Goal: Transaction & Acquisition: Purchase product/service

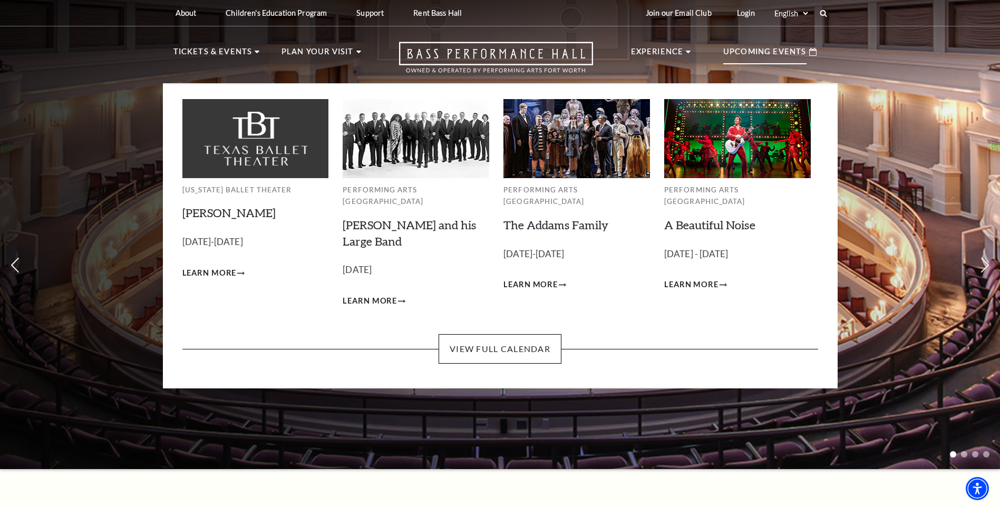
click at [404, 153] on img at bounding box center [416, 138] width 147 height 79
click at [390, 218] on link "[PERSON_NAME] and his Large Band" at bounding box center [409, 233] width 133 height 31
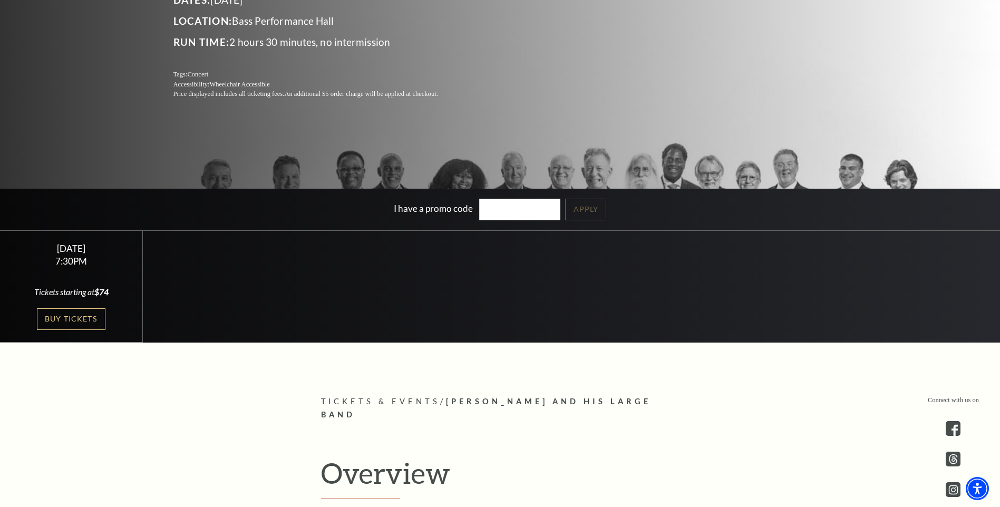
scroll to position [369, 0]
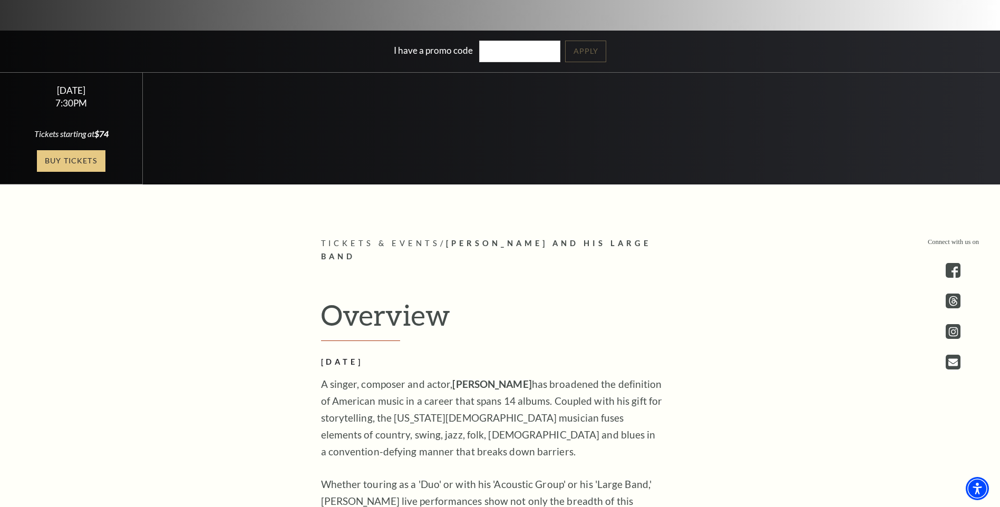
click at [90, 160] on link "Buy Tickets" at bounding box center [71, 161] width 69 height 22
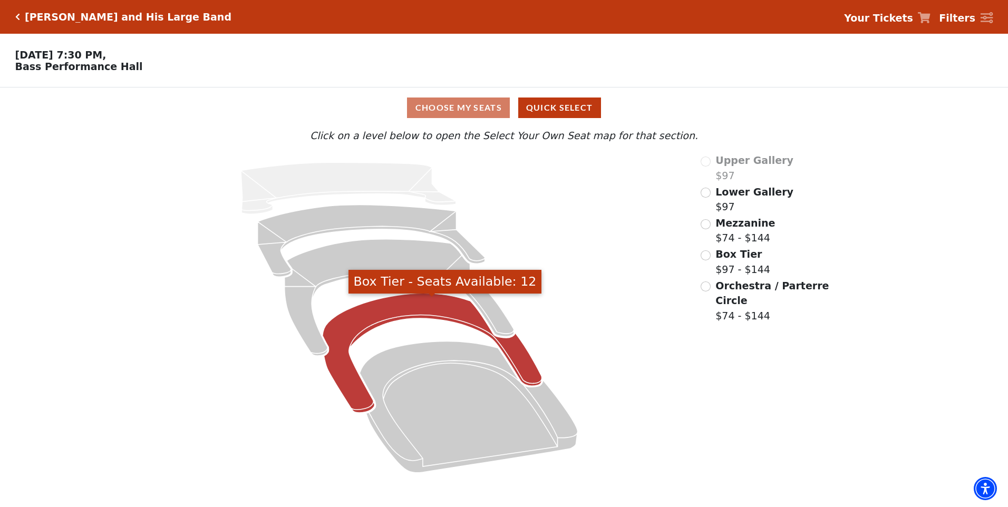
click at [333, 353] on icon "Box Tier - Seats Available: 12" at bounding box center [432, 354] width 219 height 120
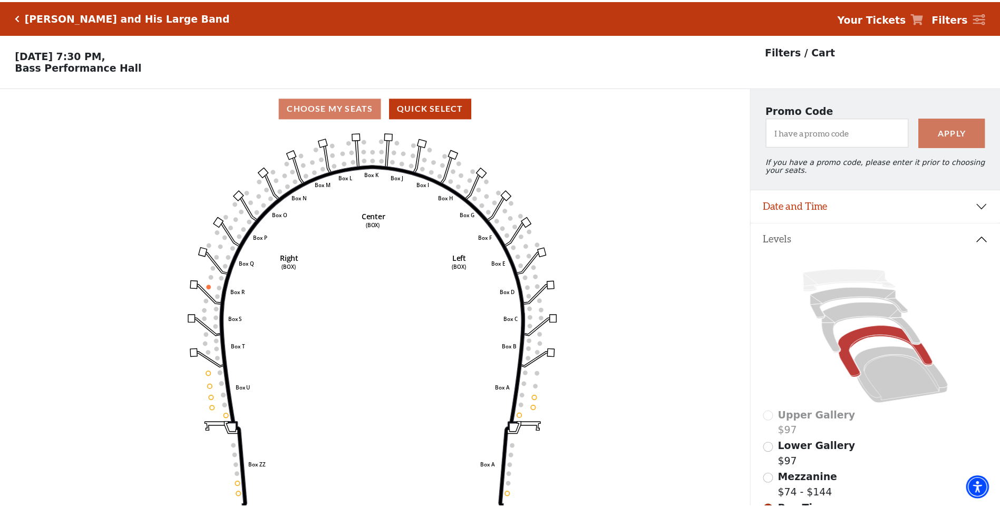
scroll to position [49, 0]
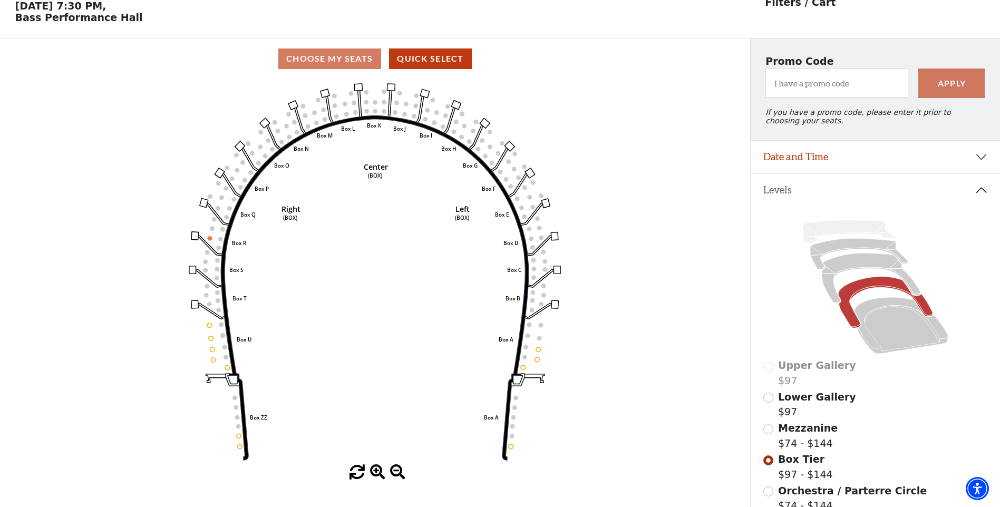
drag, startPoint x: 333, startPoint y: 353, endPoint x: 734, endPoint y: 245, distance: 415.9
click at [734, 245] on div "Current Level Box Tier Click on a level below to open the Select Your Own Seat …" at bounding box center [375, 279] width 750 height 401
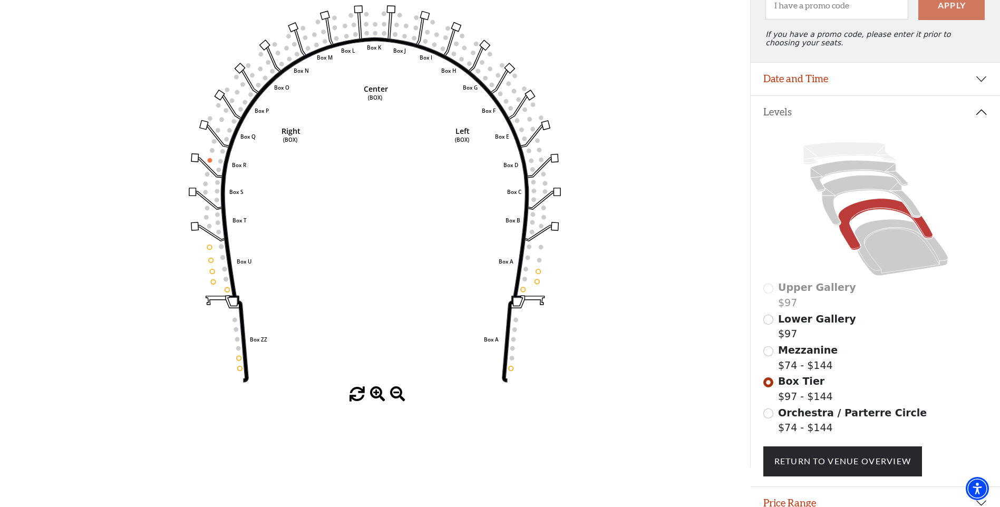
scroll to position [74, 0]
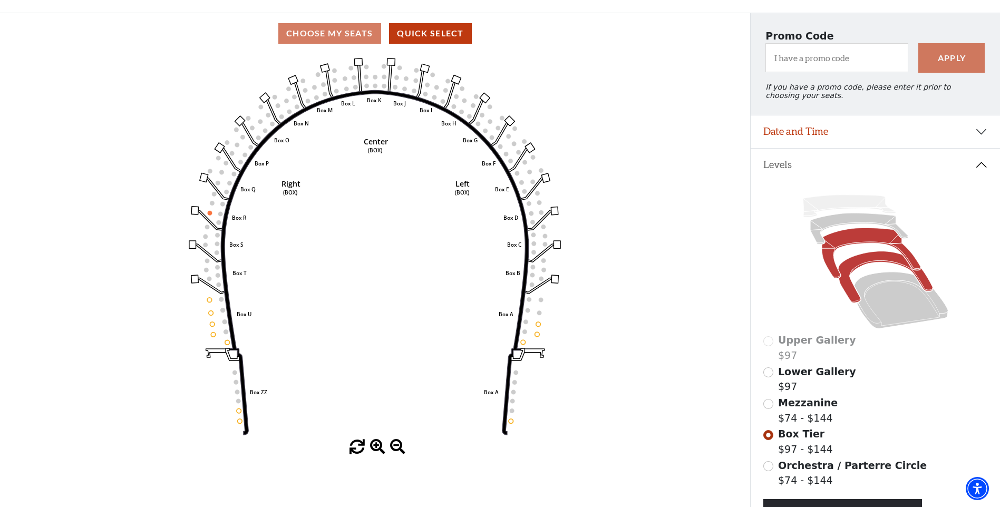
click at [842, 248] on icon at bounding box center [871, 253] width 99 height 50
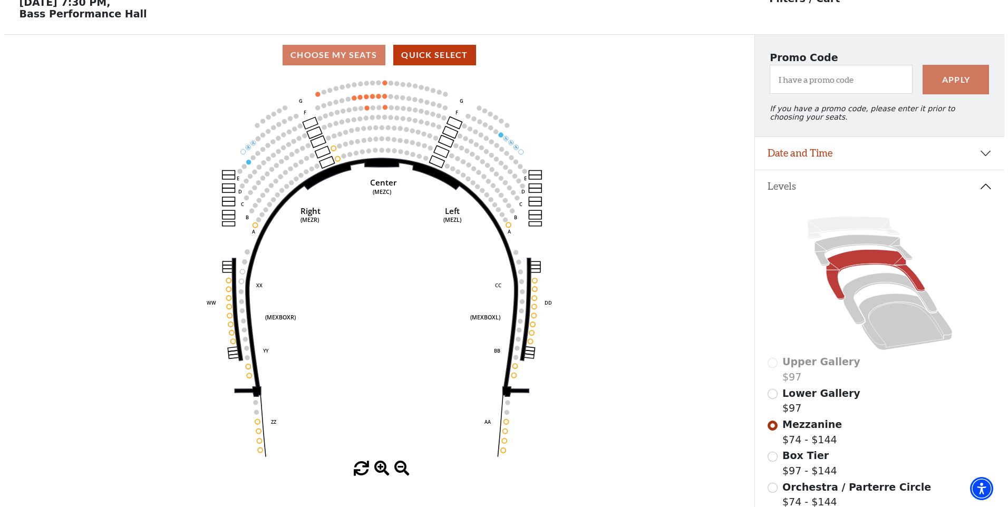
scroll to position [0, 0]
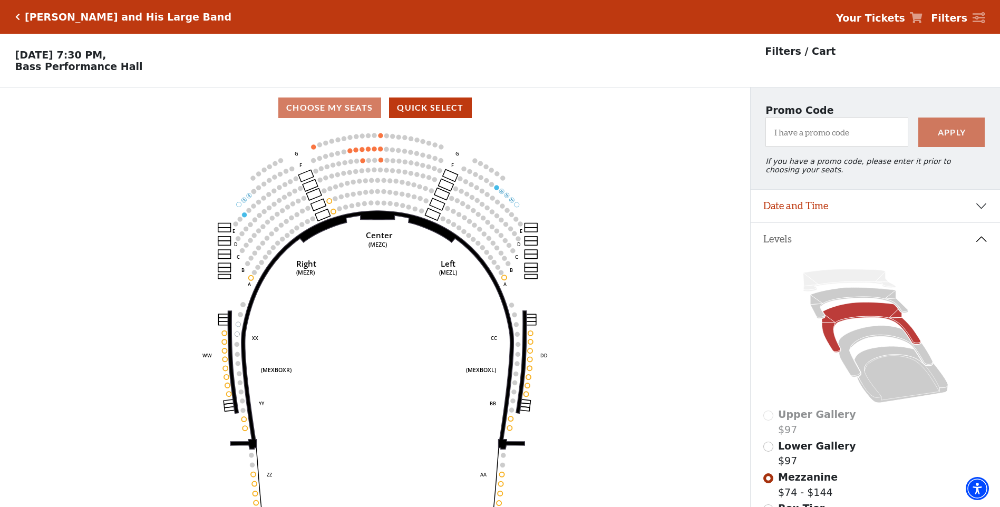
click at [861, 245] on button "Levels" at bounding box center [875, 239] width 249 height 33
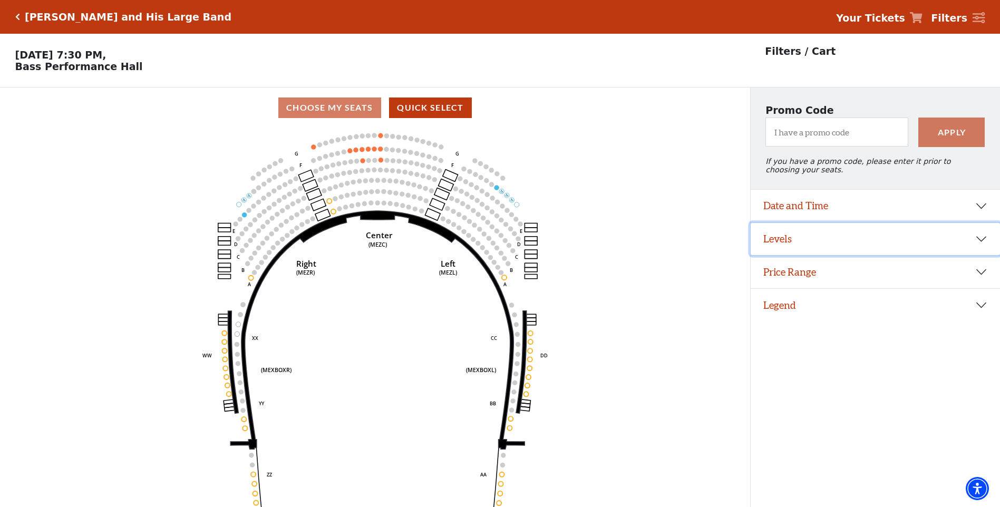
click at [779, 246] on button "Levels" at bounding box center [875, 239] width 249 height 33
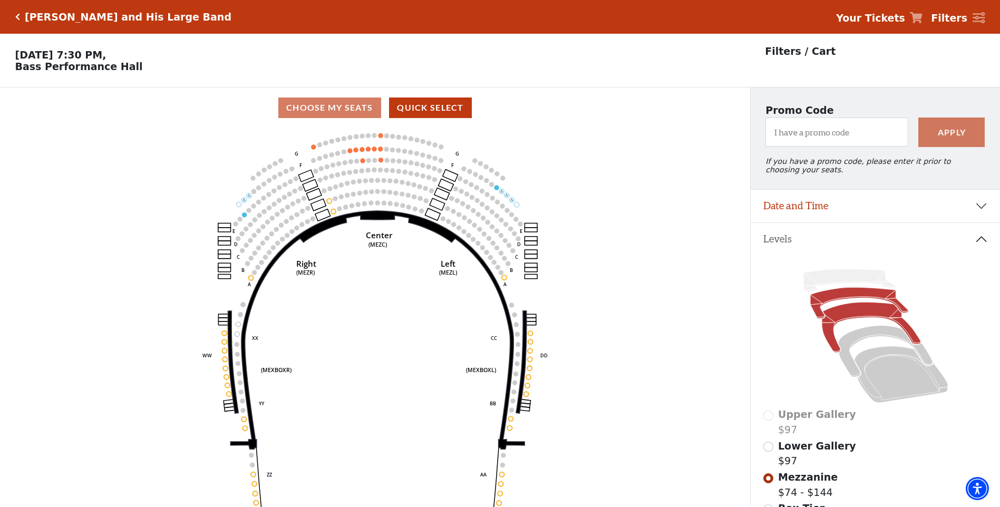
click at [847, 298] on icon at bounding box center [859, 303] width 98 height 31
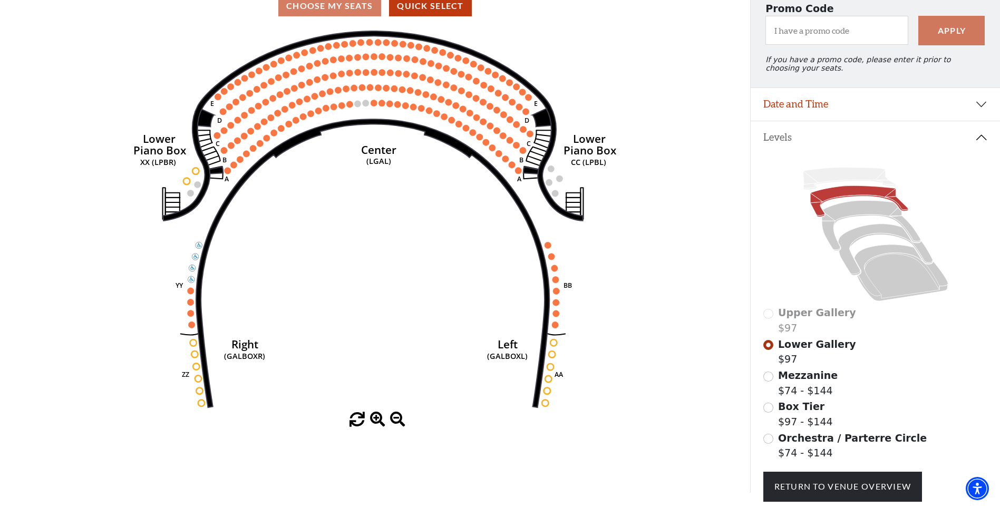
scroll to position [154, 0]
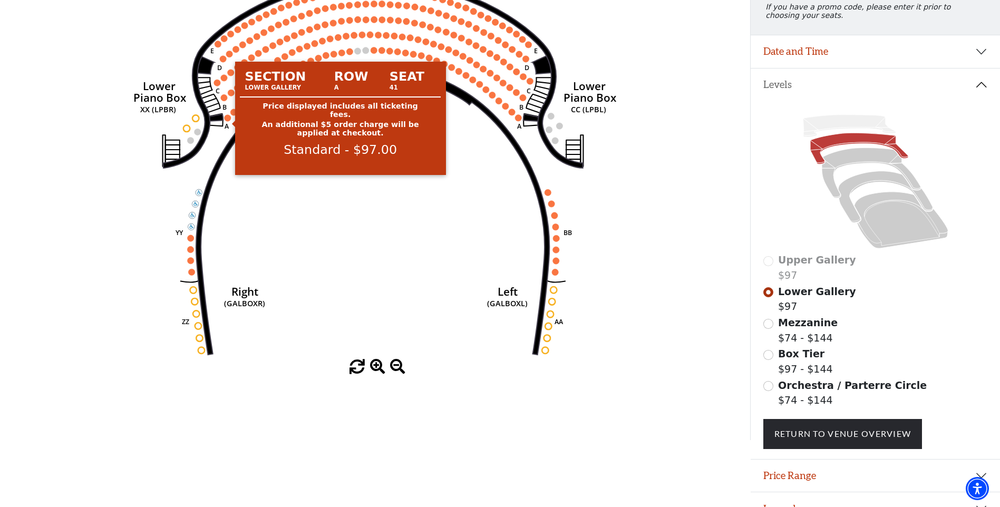
click at [228, 121] on circle at bounding box center [228, 117] width 6 height 6
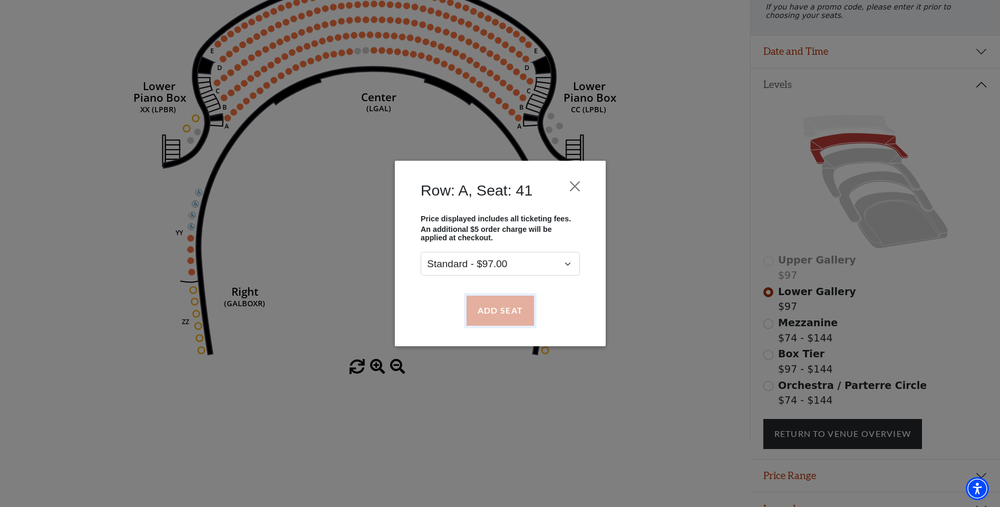
click at [500, 304] on button "Add Seat" at bounding box center [499, 311] width 67 height 30
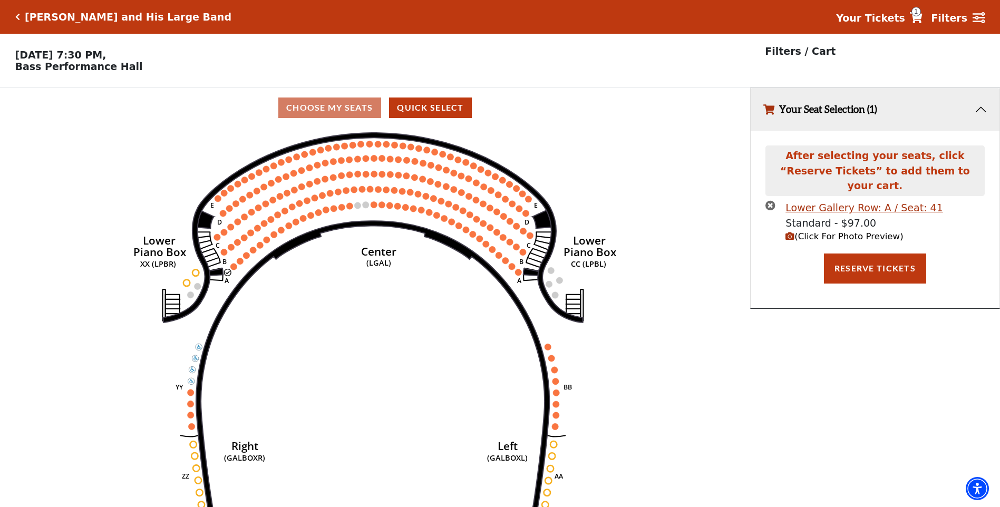
scroll to position [26, 0]
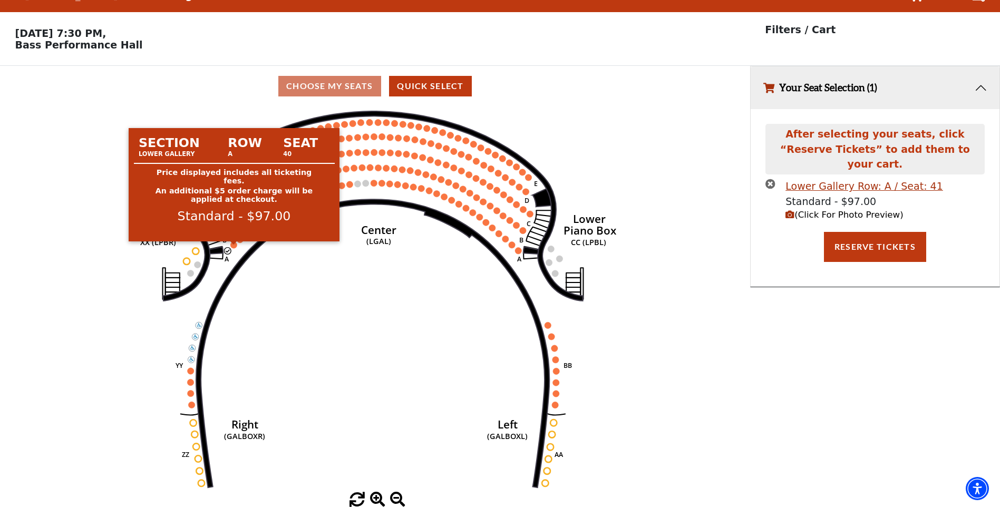
click at [234, 245] on circle at bounding box center [233, 244] width 6 height 6
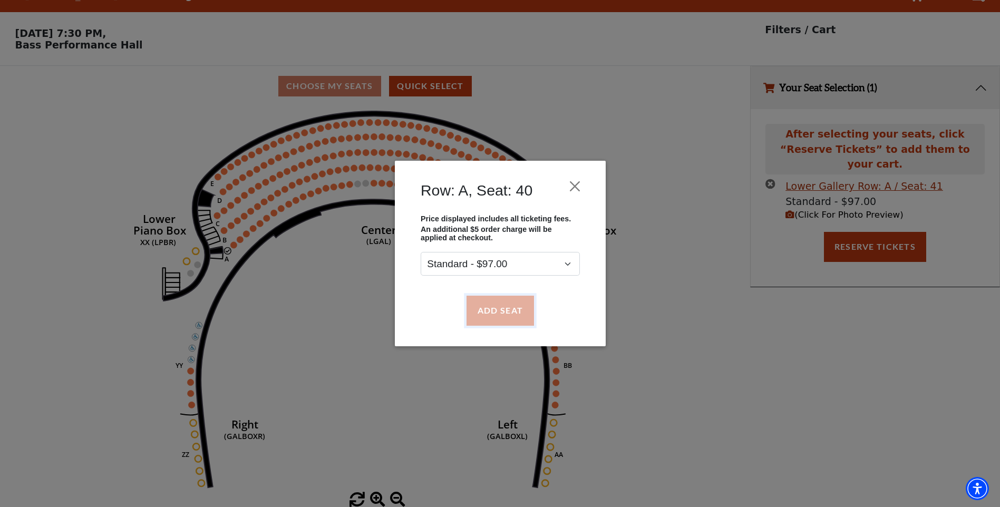
click at [517, 311] on button "Add Seat" at bounding box center [499, 311] width 67 height 30
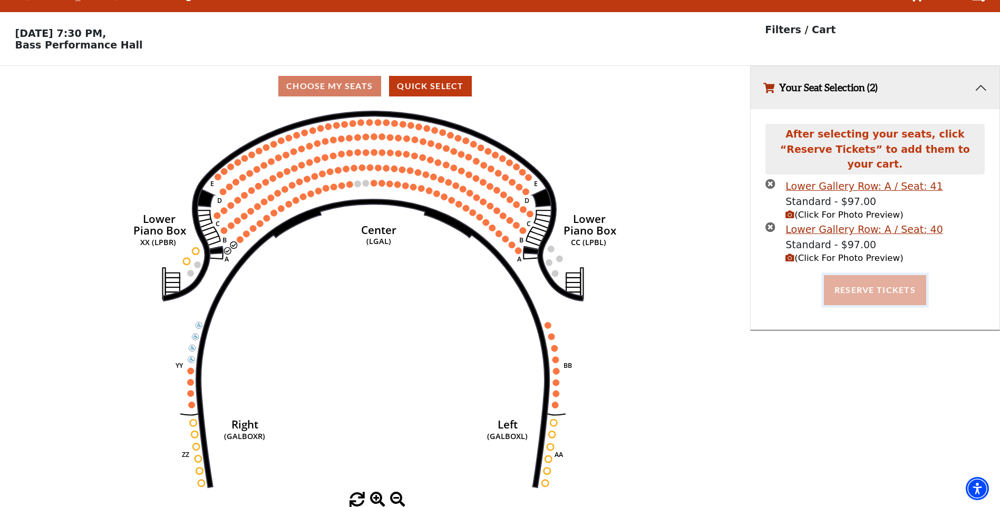
click at [874, 276] on button "Reserve Tickets" at bounding box center [875, 290] width 102 height 30
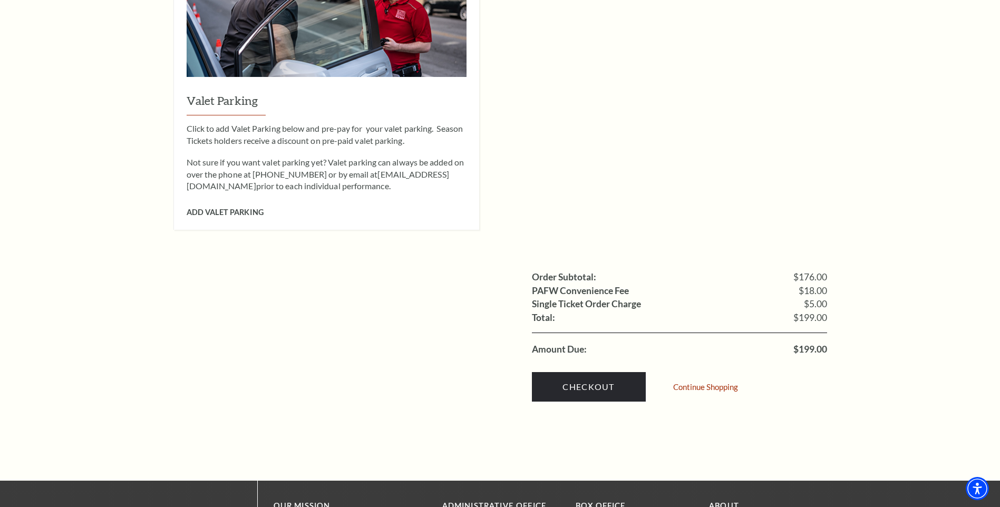
scroll to position [791, 0]
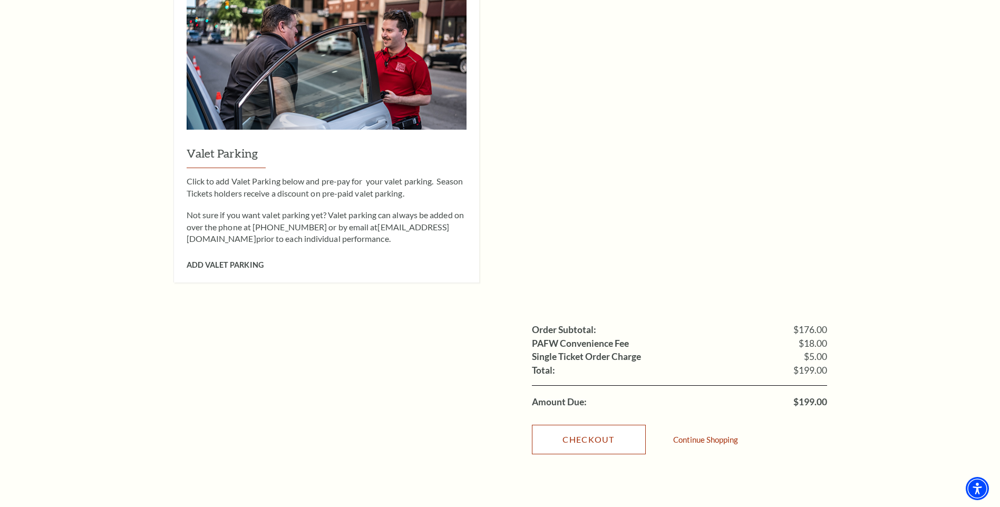
click at [606, 427] on link "Checkout" at bounding box center [589, 440] width 114 height 30
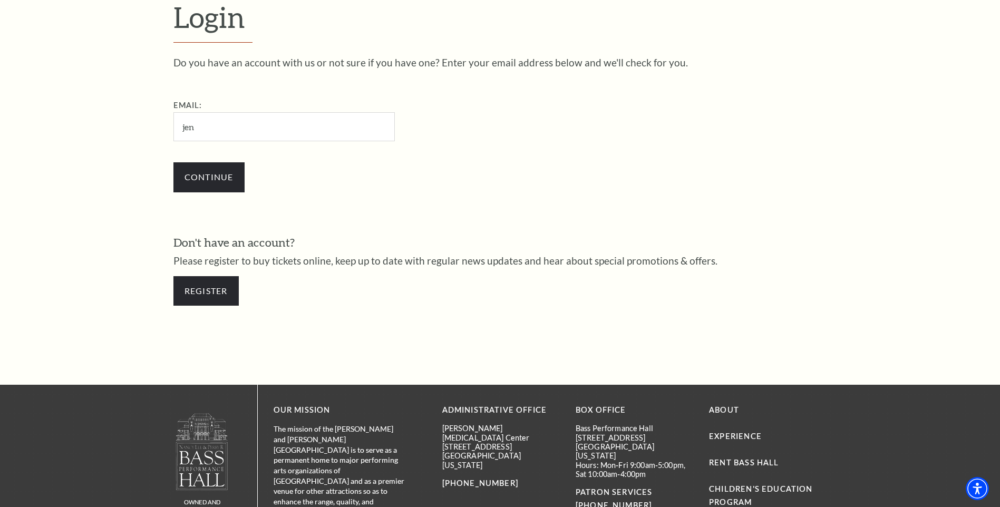
type input "[EMAIL_ADDRESS][DOMAIN_NAME]"
click at [217, 177] on input "Continue" at bounding box center [208, 177] width 71 height 30
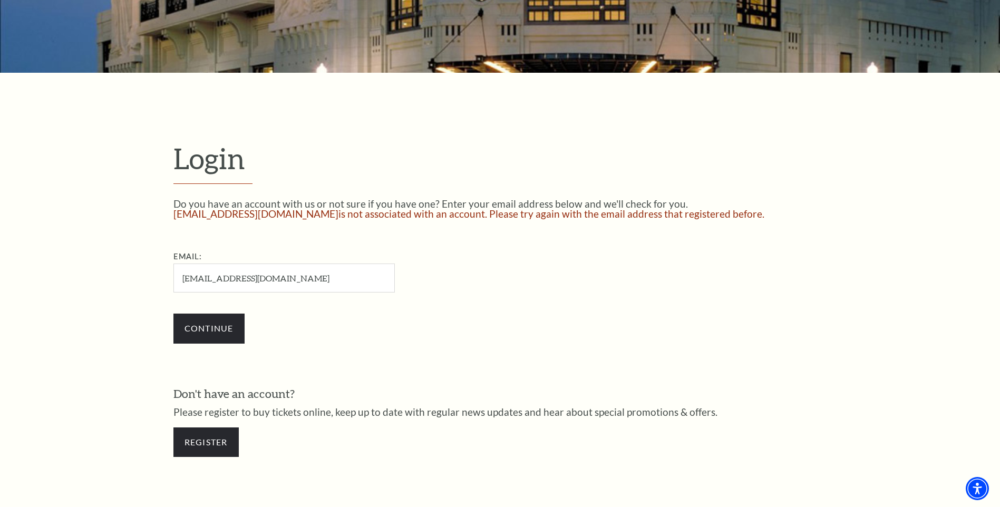
scroll to position [264, 0]
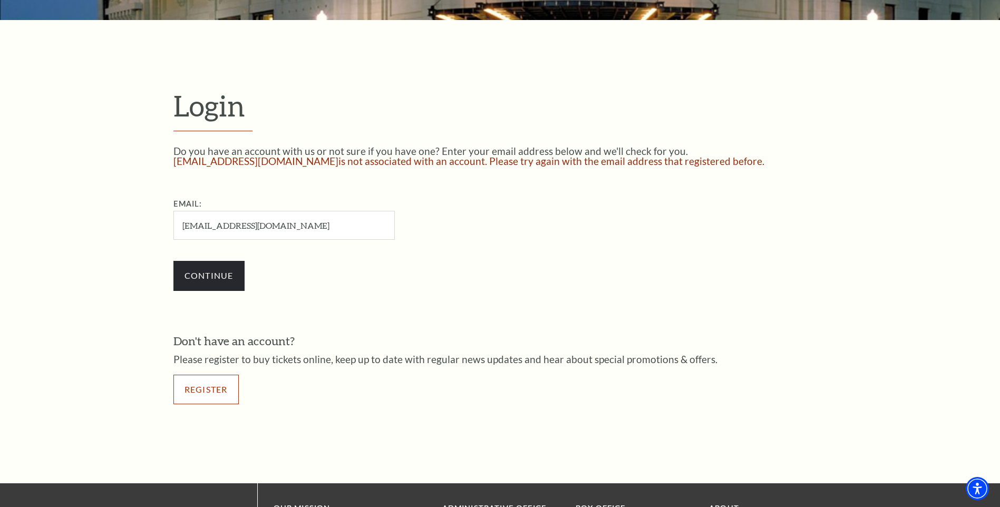
click at [216, 389] on link "Register" at bounding box center [205, 390] width 65 height 30
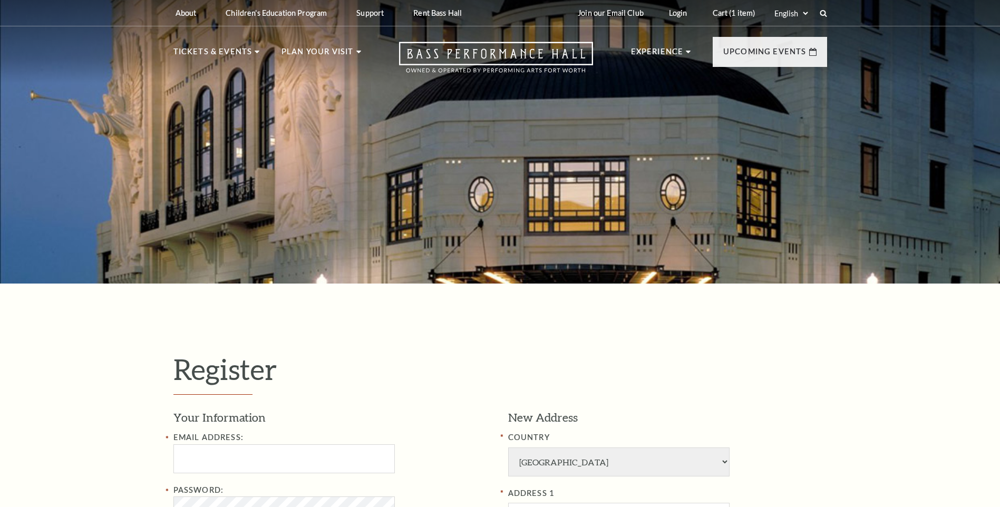
select select "1"
select select "[GEOGRAPHIC_DATA]"
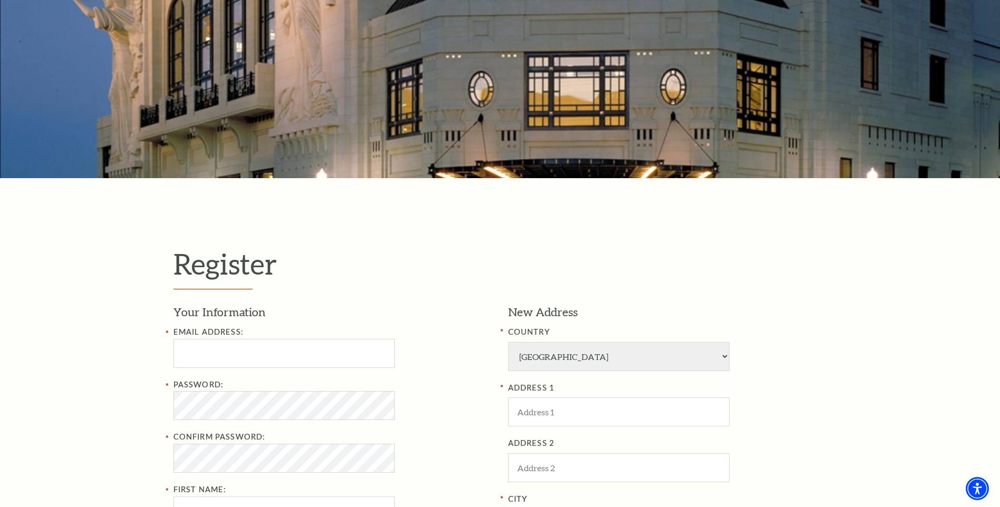
scroll to position [158, 0]
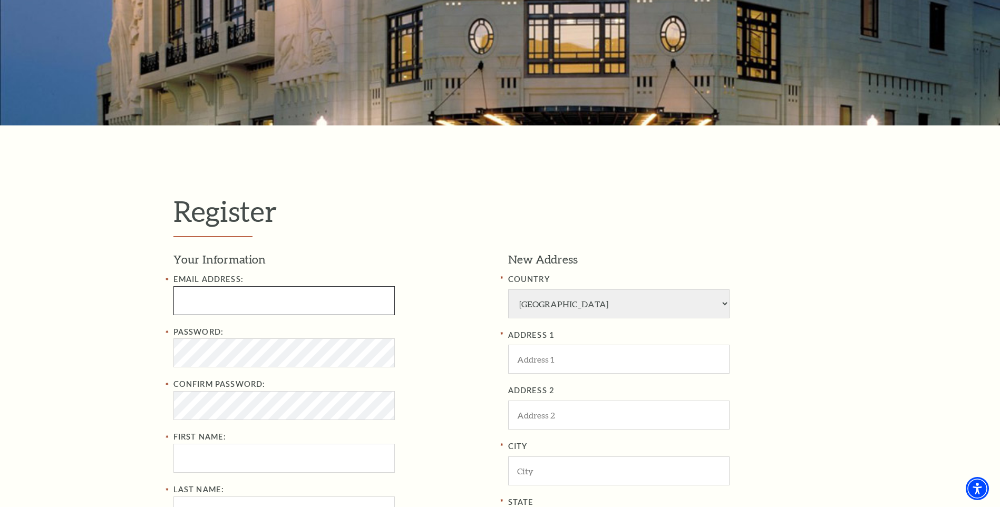
click at [336, 314] on input "Email Address:" at bounding box center [283, 300] width 221 height 29
type input "[EMAIL_ADDRESS][DOMAIN_NAME]"
type input "jennifer"
type input "anderson"
type input "4693288151"
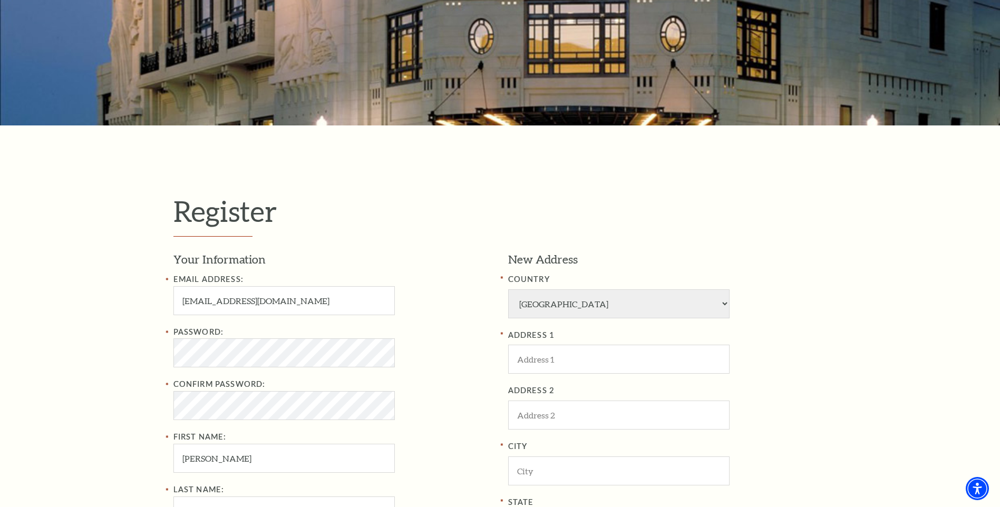
type input "8632 Robert St"
type input "Frisco"
type input "75035"
type input "469-328-8151"
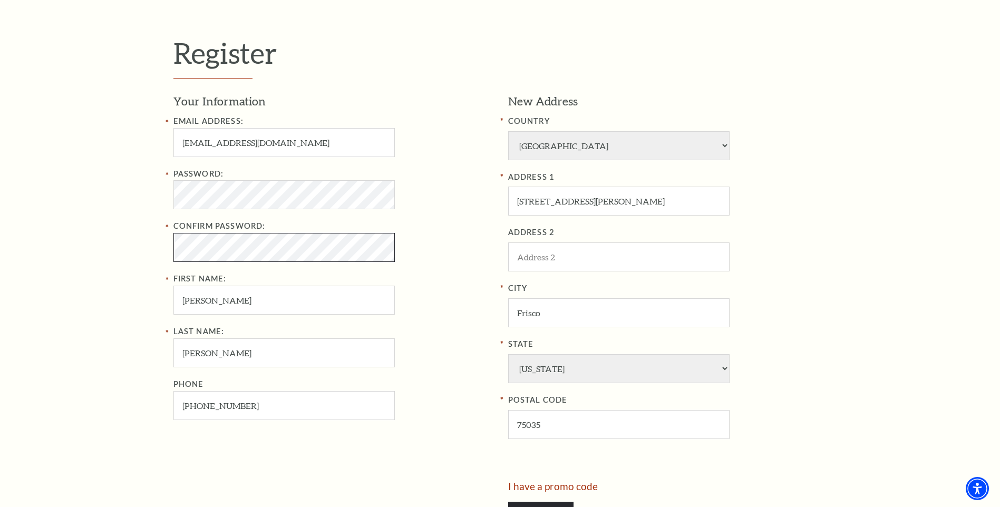
scroll to position [369, 0]
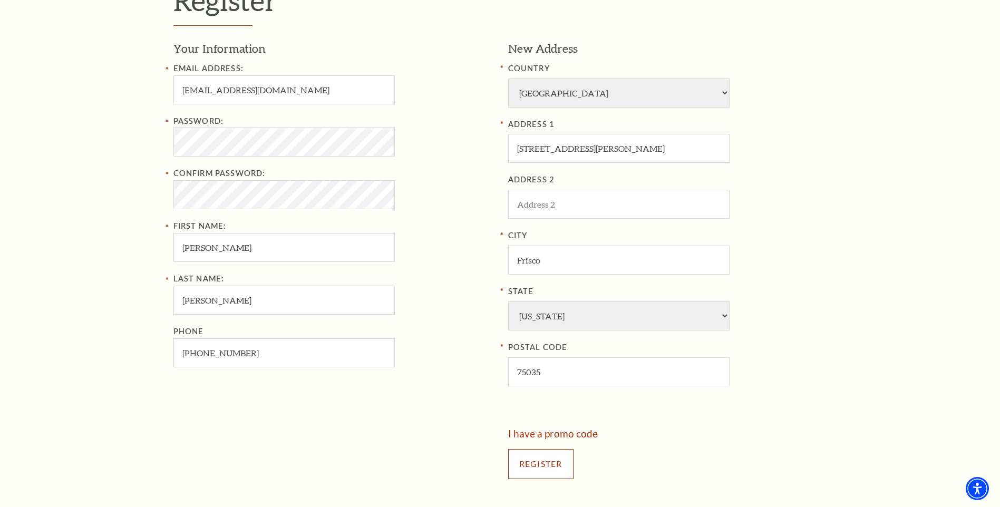
click at [533, 460] on input "Register" at bounding box center [540, 464] width 65 height 30
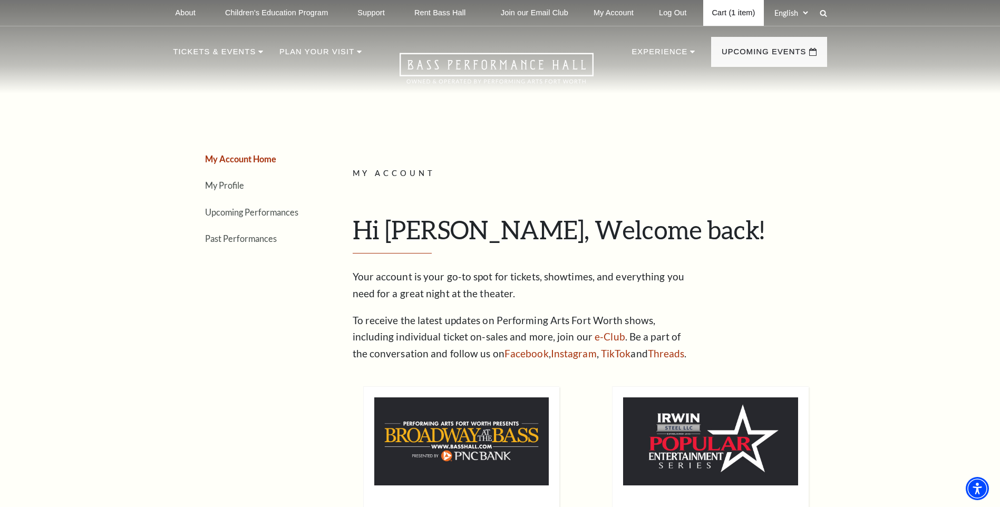
click at [734, 12] on link "Cart (1 item)" at bounding box center [733, 13] width 60 height 26
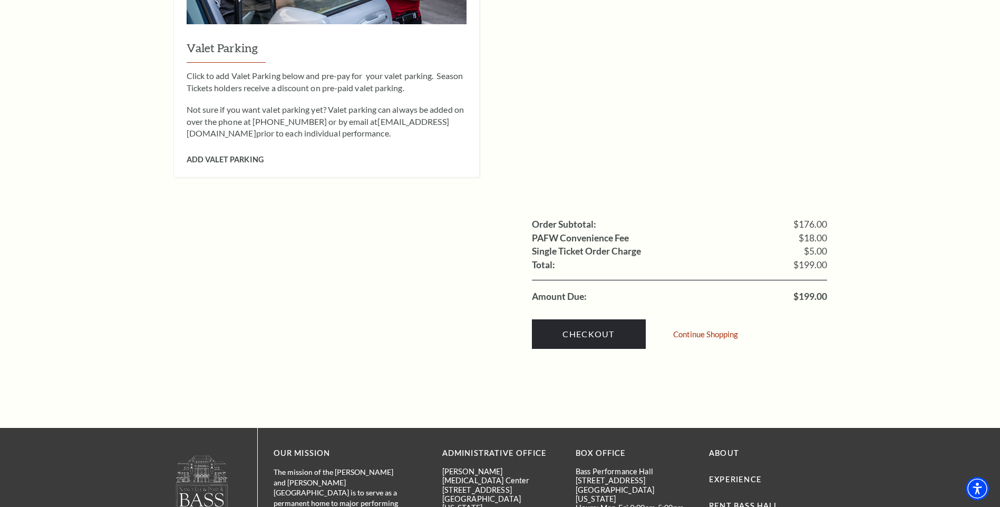
scroll to position [1002, 0]
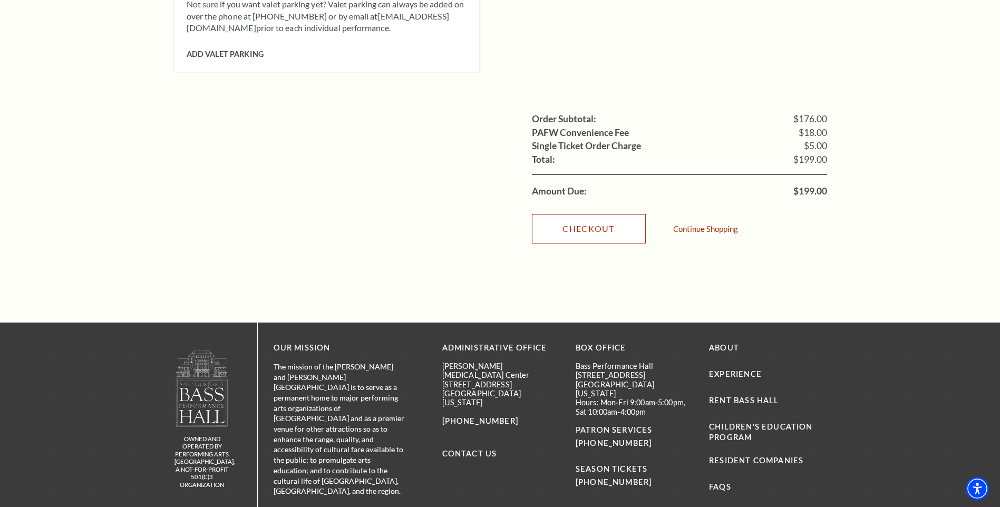
click at [606, 214] on link "Checkout" at bounding box center [589, 229] width 114 height 30
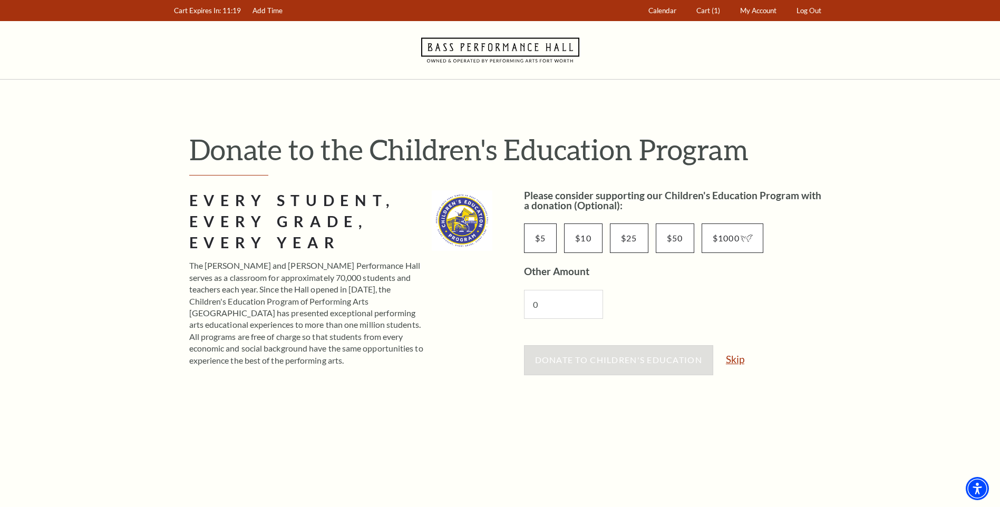
click at [739, 358] on link "Skip" at bounding box center [735, 359] width 18 height 10
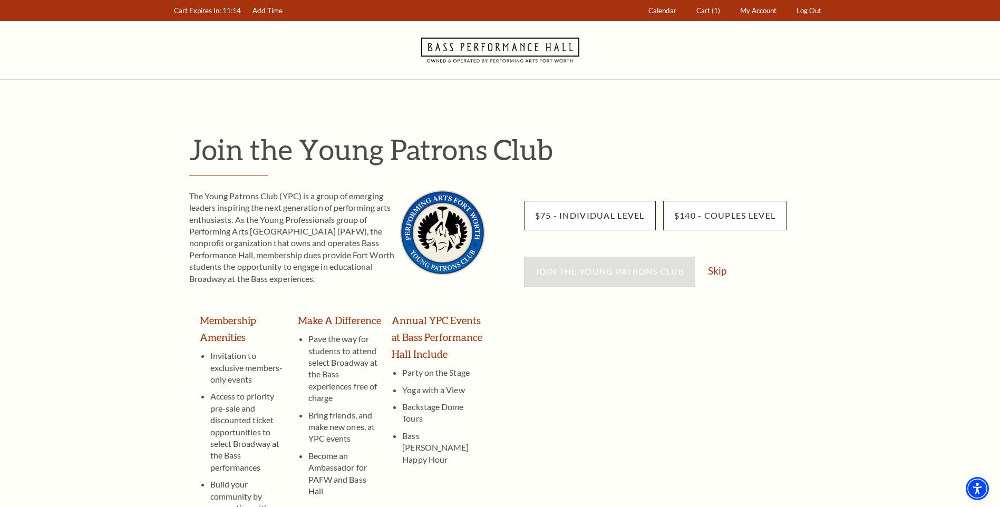
scroll to position [53, 0]
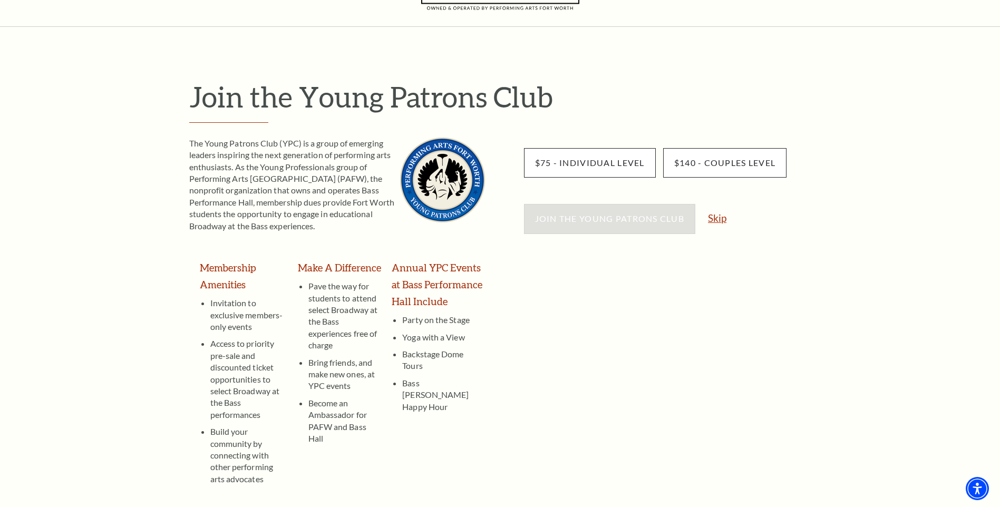
click at [722, 218] on link "Skip" at bounding box center [717, 218] width 18 height 10
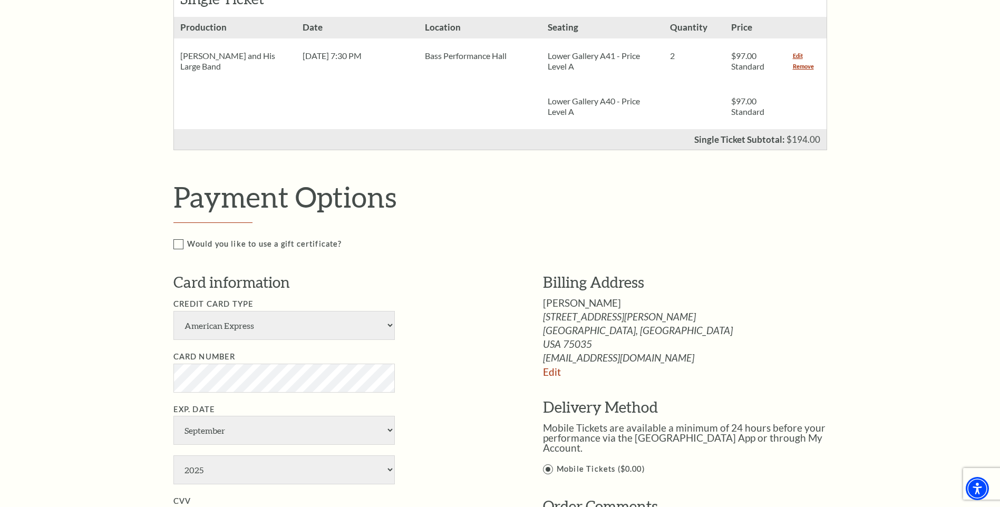
scroll to position [369, 0]
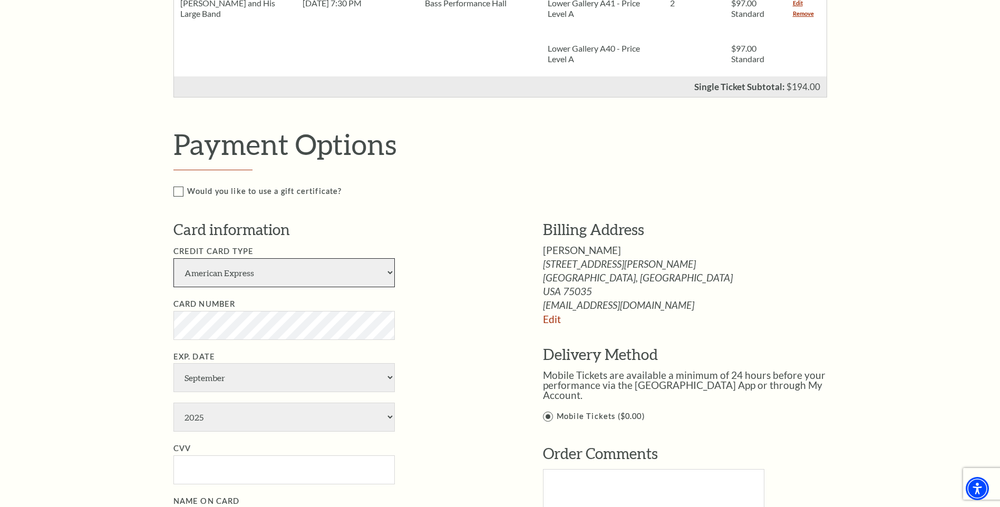
click at [389, 272] on select "American Express Visa Master Card Discover" at bounding box center [283, 272] width 221 height 29
select select "24"
click at [173, 258] on select "American Express Visa Master Card Discover" at bounding box center [283, 272] width 221 height 29
click at [390, 375] on select "January February March April May June July August September October November De…" at bounding box center [283, 377] width 221 height 29
select select "8"
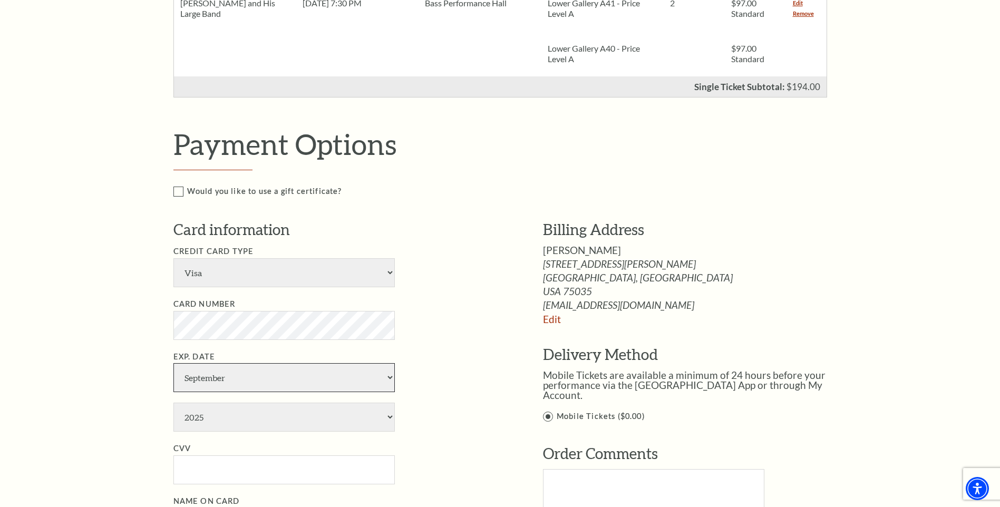
click at [173, 363] on select "January February March April May June July August September October November De…" at bounding box center [283, 377] width 221 height 29
click at [374, 420] on select "2025 2026 2027 2028 2029 2030 2031 2032 2033 2034" at bounding box center [283, 417] width 221 height 29
select select "2027"
click at [173, 403] on select "2025 2026 2027 2028 2029 2030 2031 2032 2033 2034" at bounding box center [283, 417] width 221 height 29
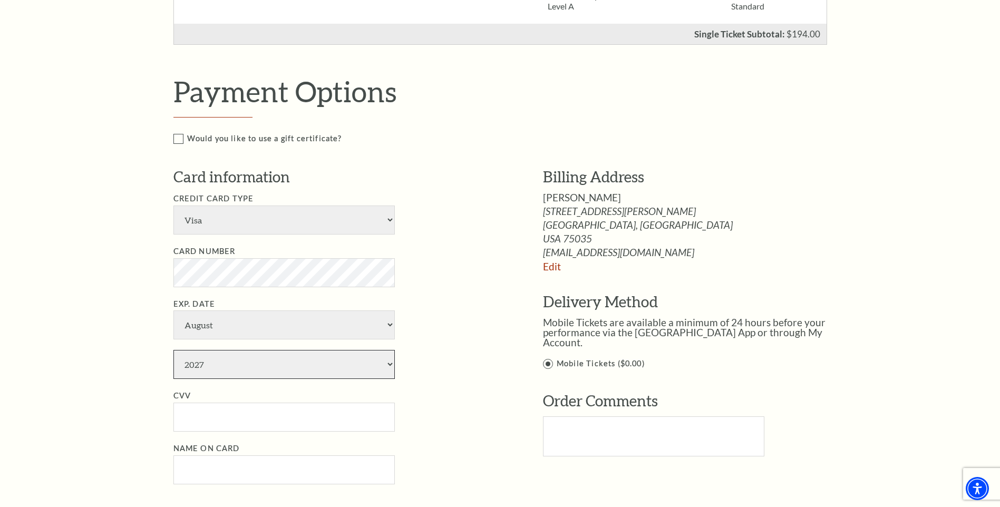
scroll to position [580, 0]
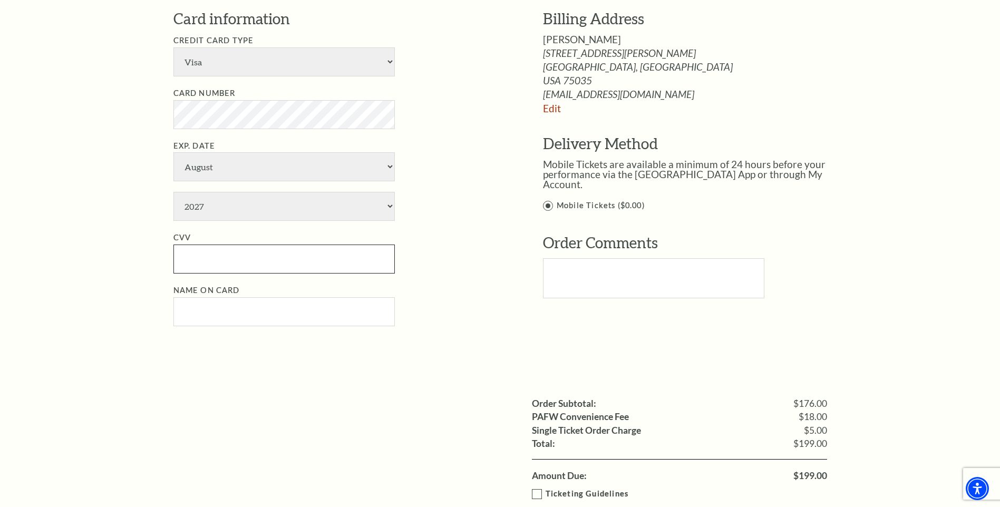
click at [352, 259] on input "CVV" at bounding box center [283, 259] width 221 height 29
type input "499"
click at [367, 304] on input "Name on Card" at bounding box center [283, 311] width 221 height 29
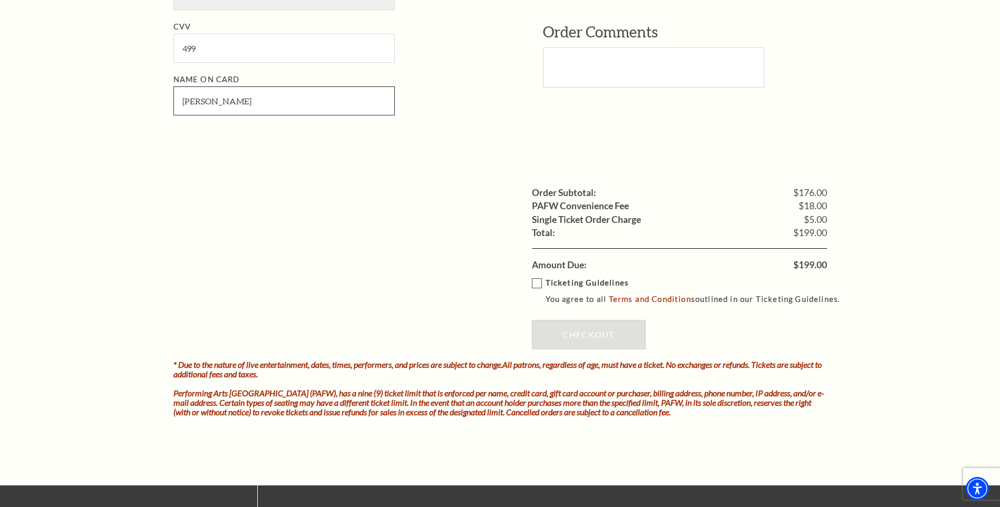
scroll to position [844, 0]
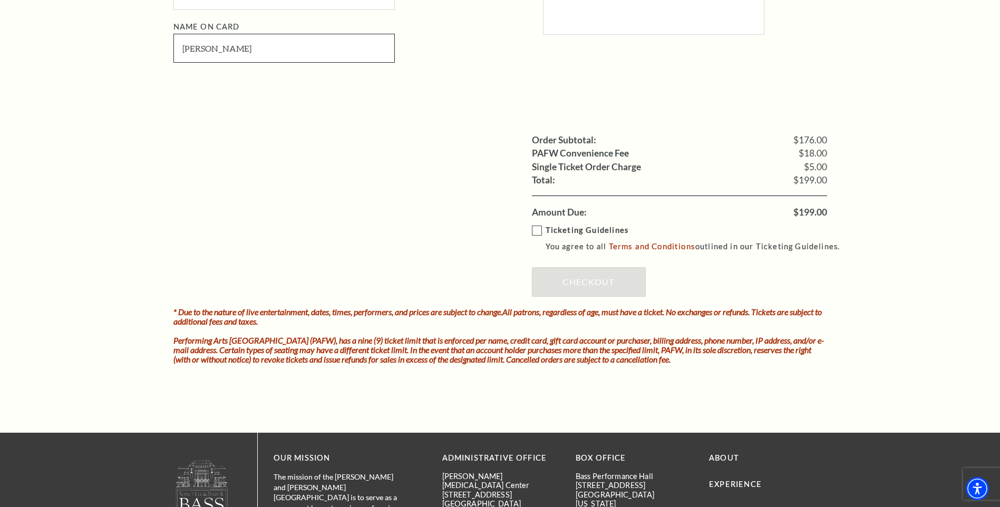
type input "[PERSON_NAME]"
click at [540, 232] on label "Ticketing Guidelines You agree to all Terms and Conditions outlined in our Tick…" at bounding box center [691, 238] width 318 height 29
click at [0, 0] on input "Ticketing Guidelines You agree to all Terms and Conditions outlined in our Tick…" at bounding box center [0, 0] width 0 height 0
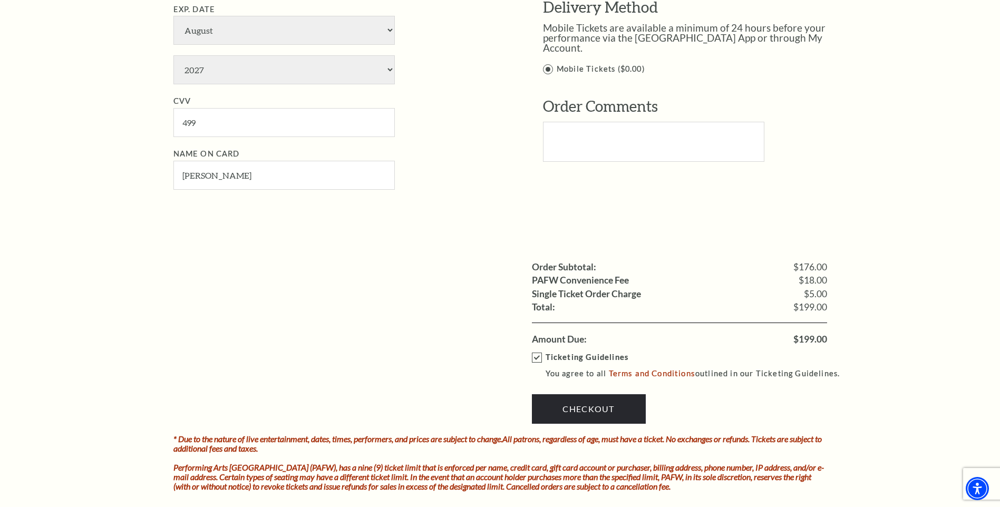
scroll to position [769, 0]
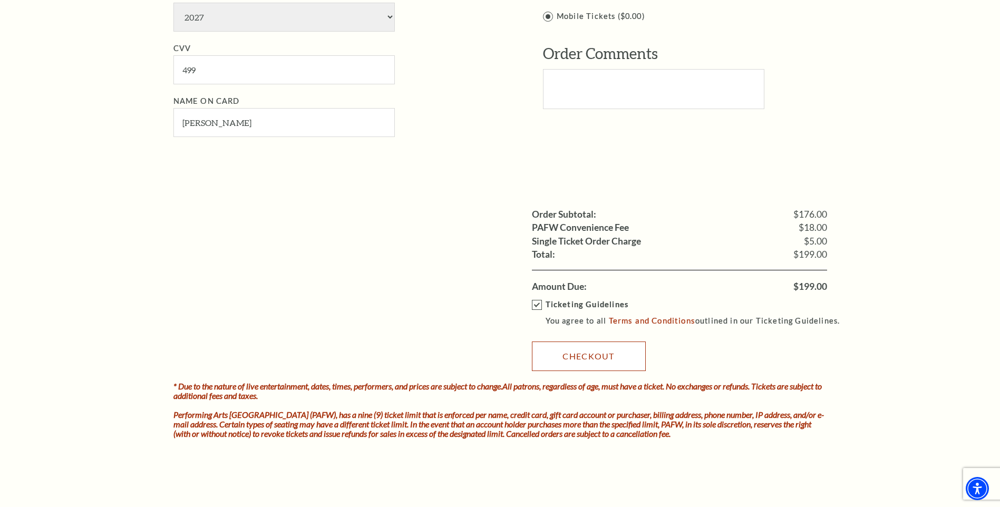
click at [588, 352] on link "Checkout" at bounding box center [589, 357] width 114 height 30
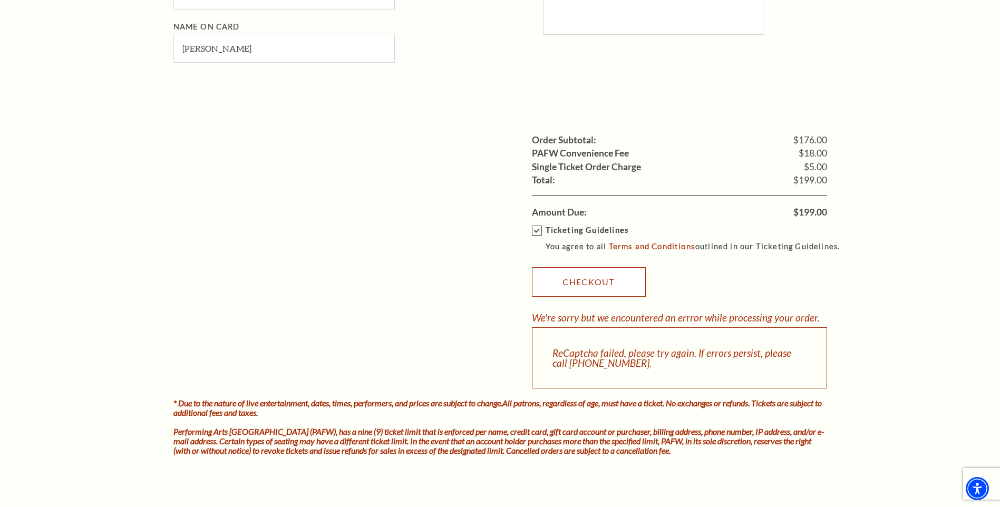
scroll to position [949, 0]
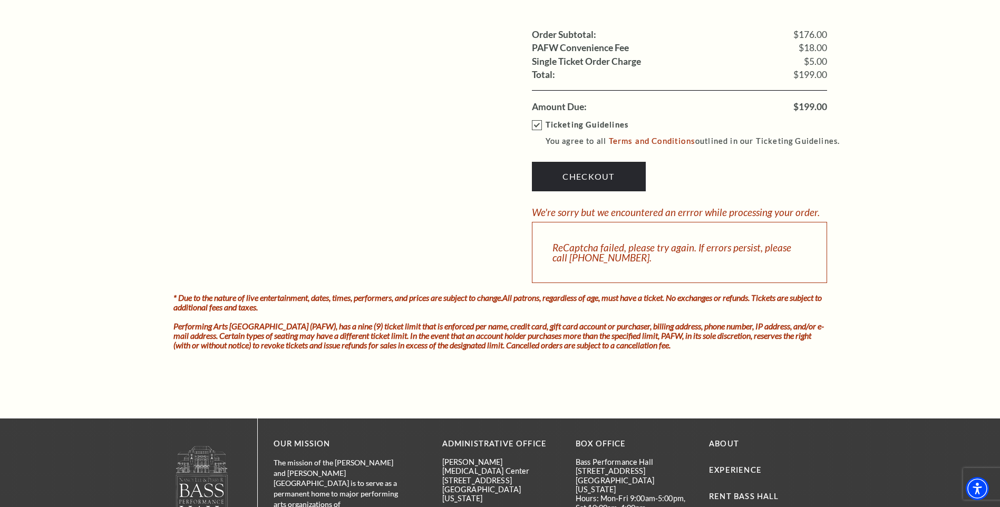
click at [602, 208] on div "We're sorry but we encountered an errror while processing your order." at bounding box center [676, 212] width 288 height 10
click at [664, 138] on link "Terms and Conditions" at bounding box center [652, 140] width 86 height 9
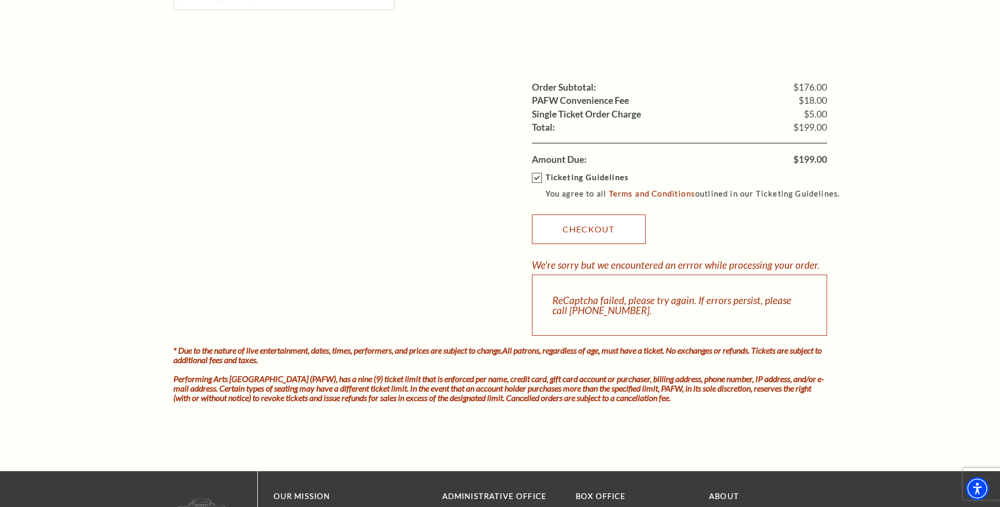
click at [583, 229] on link "Checkout" at bounding box center [589, 230] width 114 height 30
